Goal: Transaction & Acquisition: Purchase product/service

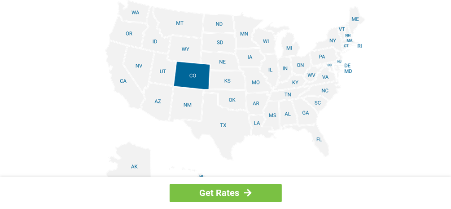
scroll to position [1121, 0]
click at [323, 58] on img at bounding box center [226, 101] width 280 height 202
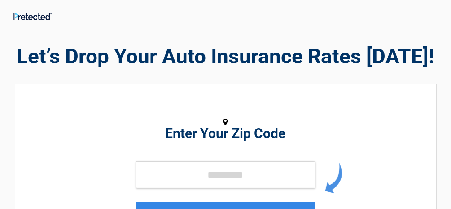
click at [227, 136] on h2 "Enter Your Zip Code" at bounding box center [226, 133] width 322 height 11
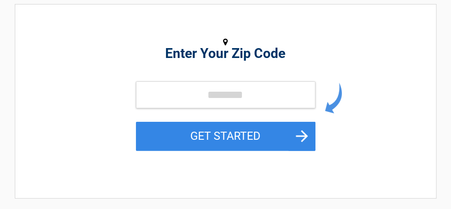
scroll to position [90, 0]
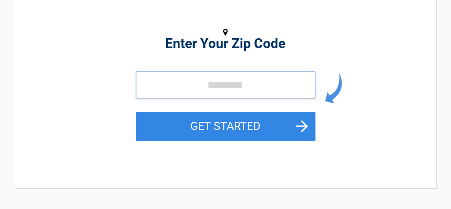
click at [223, 83] on input "tel" at bounding box center [225, 84] width 179 height 27
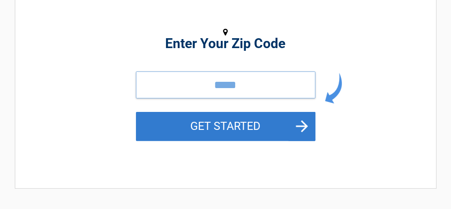
type input "*****"
click at [292, 126] on button "GET STARTED" at bounding box center [225, 126] width 179 height 29
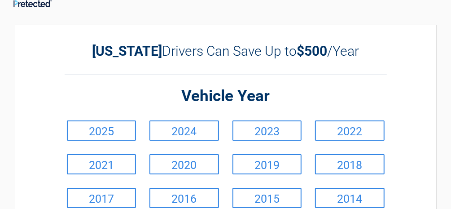
scroll to position [0, 0]
